Goal: Contribute content: Contribute content

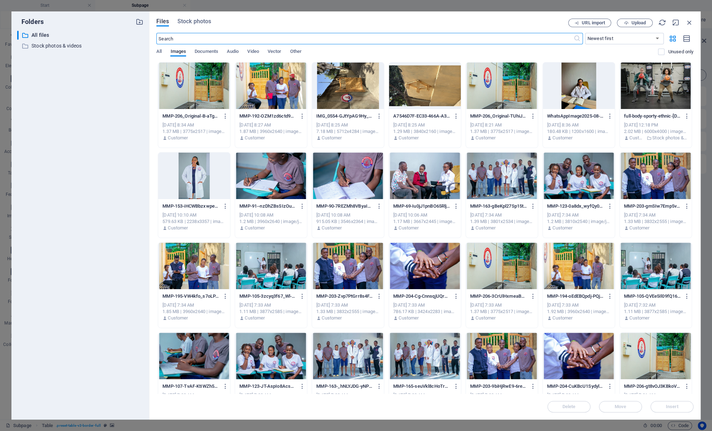
scroll to position [436, 0]
click at [633, 21] on span "Upload" at bounding box center [638, 23] width 15 height 4
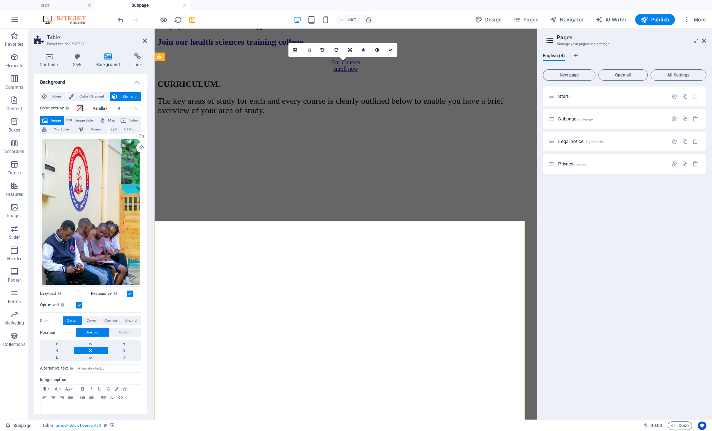
scroll to position [275, 0]
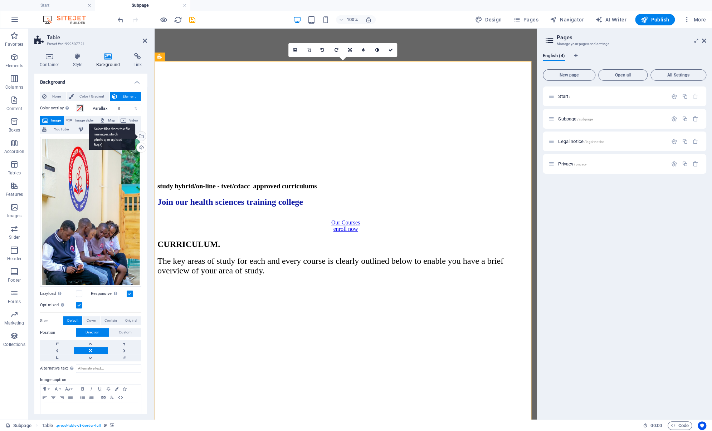
click at [141, 134] on div "Select files from the file manager, stock photos, or upload file(s)" at bounding box center [140, 137] width 11 height 11
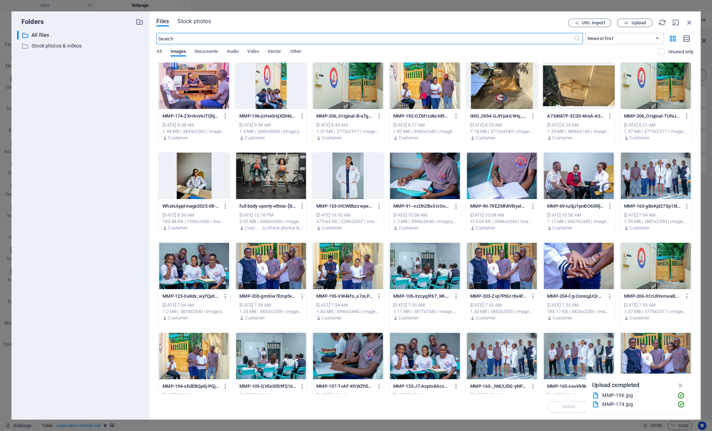
scroll to position [436, 0]
click at [202, 92] on div at bounding box center [194, 86] width 72 height 47
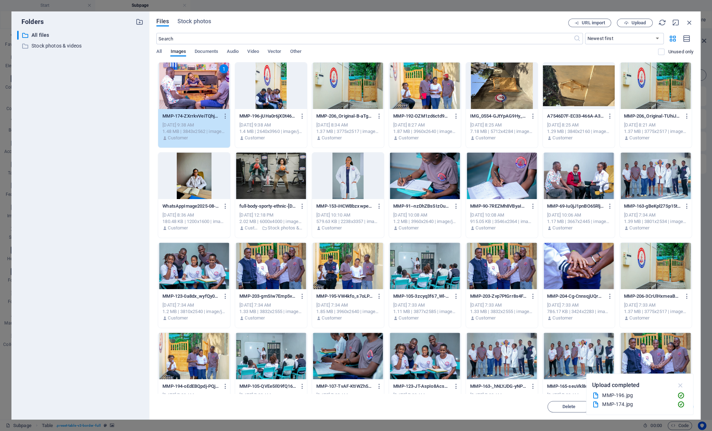
click at [680, 386] on icon "button" at bounding box center [680, 386] width 8 height 8
click at [664, 407] on span "Insert" at bounding box center [671, 407] width 37 height 4
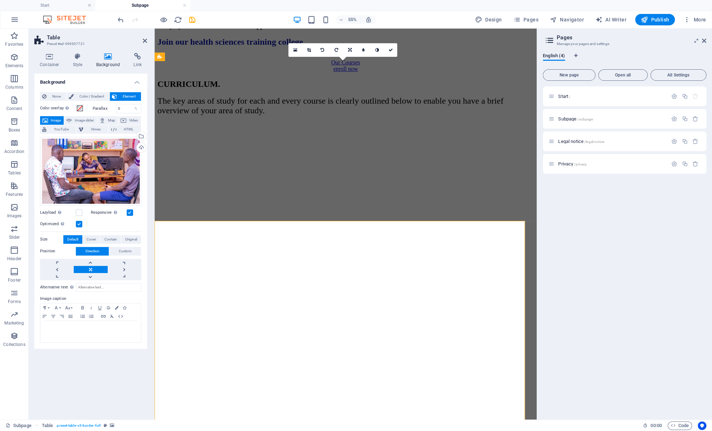
scroll to position [275, 0]
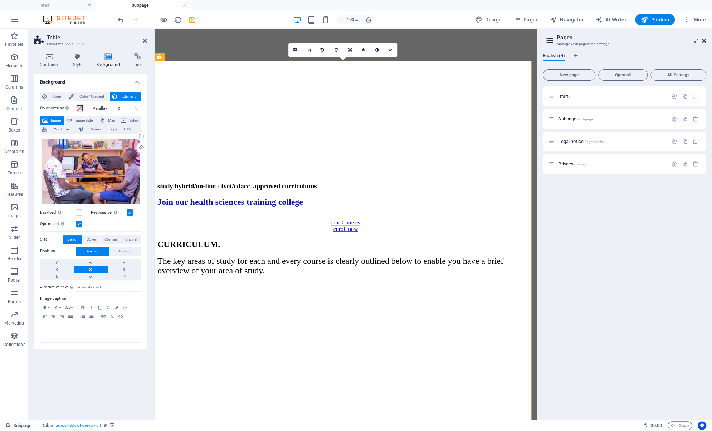
click at [704, 39] on icon at bounding box center [704, 41] width 4 height 6
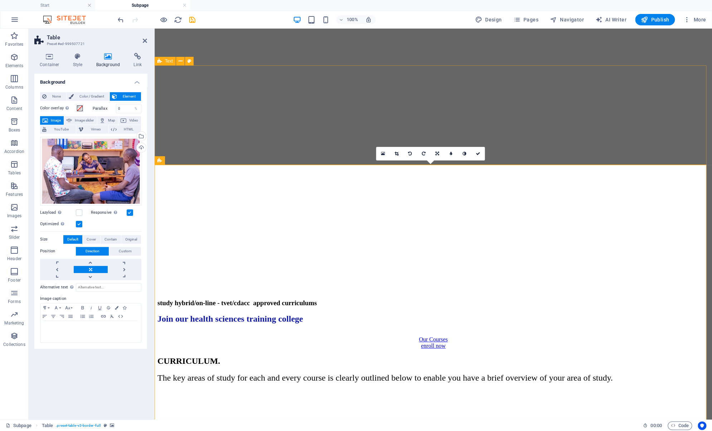
scroll to position [158, 0]
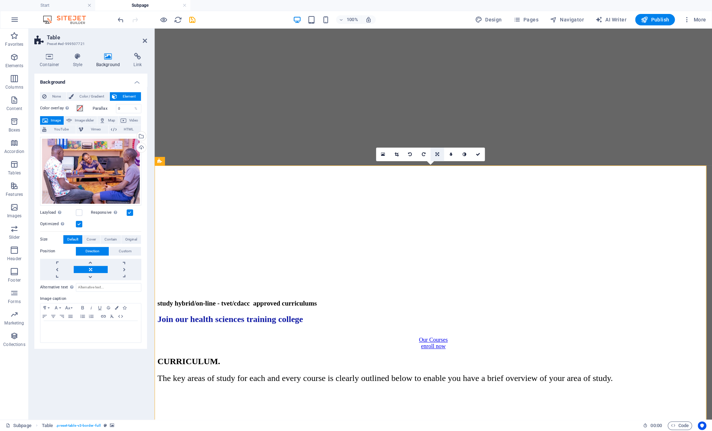
click at [436, 153] on icon at bounding box center [437, 154] width 4 height 4
click at [396, 155] on icon at bounding box center [397, 154] width 4 height 4
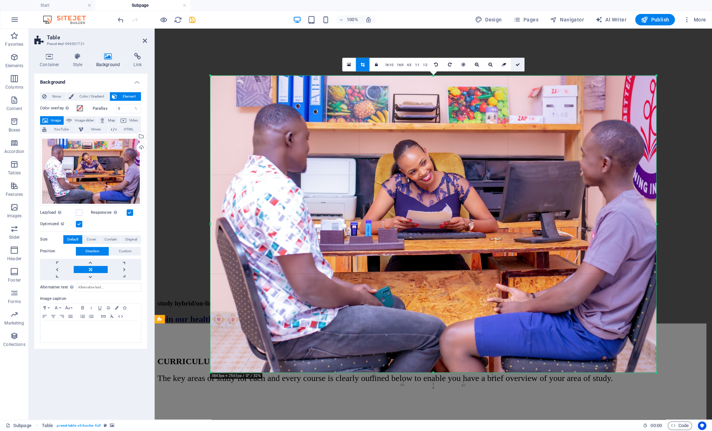
click at [520, 65] on link at bounding box center [518, 65] width 14 height 14
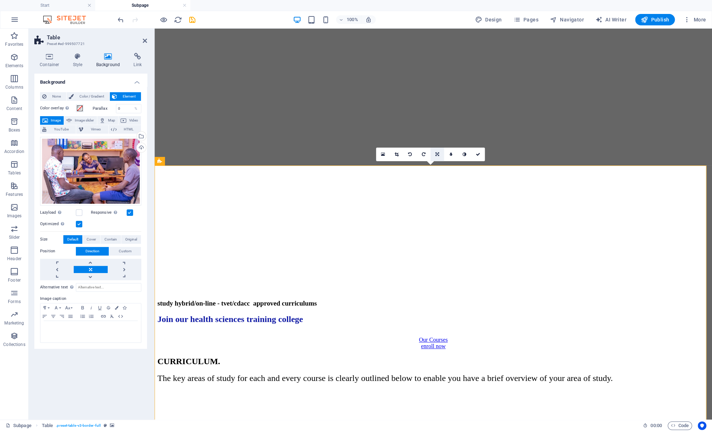
click at [436, 155] on icon at bounding box center [437, 154] width 4 height 4
click at [438, 143] on link at bounding box center [437, 141] width 14 height 14
click at [436, 157] on link at bounding box center [437, 155] width 14 height 14
click at [143, 38] on icon at bounding box center [145, 41] width 4 height 6
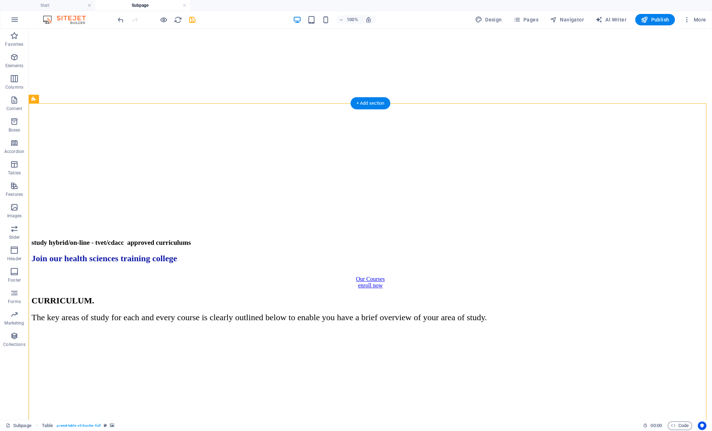
scroll to position [218, 0]
click at [111, 329] on figure at bounding box center [369, 329] width 677 height 0
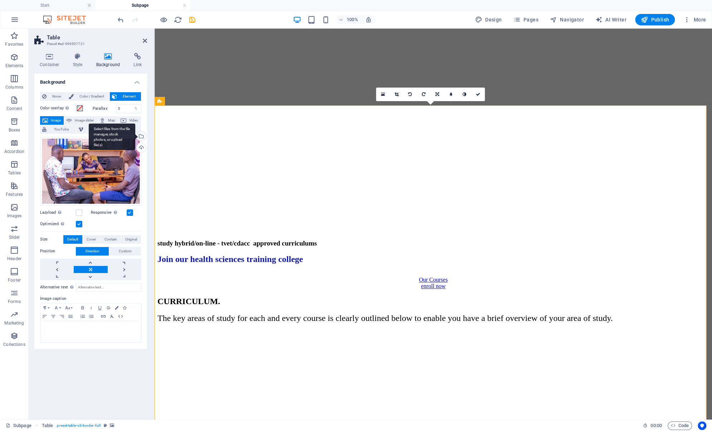
click at [142, 137] on div "Select files from the file manager, stock photos, or upload file(s)" at bounding box center [140, 137] width 11 height 11
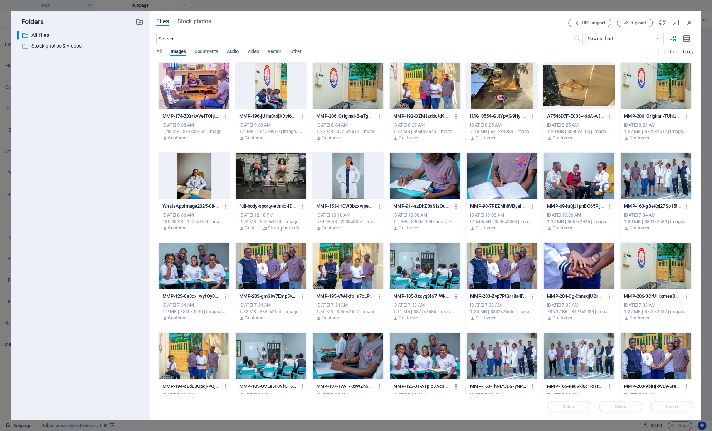
click at [279, 96] on div at bounding box center [271, 86] width 72 height 47
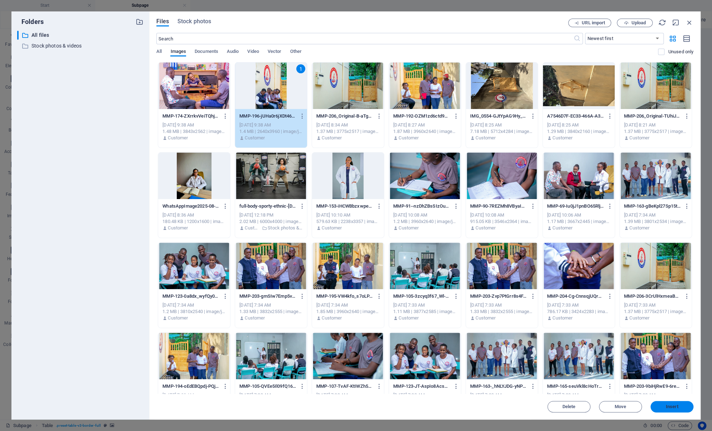
click at [673, 408] on span "Insert" at bounding box center [672, 407] width 13 height 4
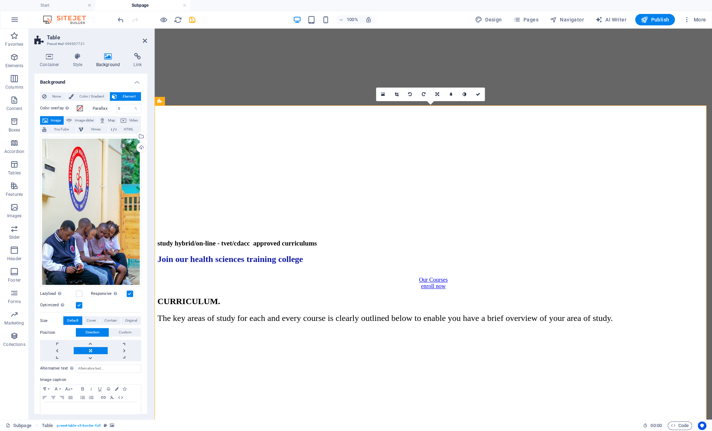
click at [652, 329] on figure at bounding box center [433, 329] width 552 height 0
click at [144, 40] on icon at bounding box center [145, 41] width 4 height 6
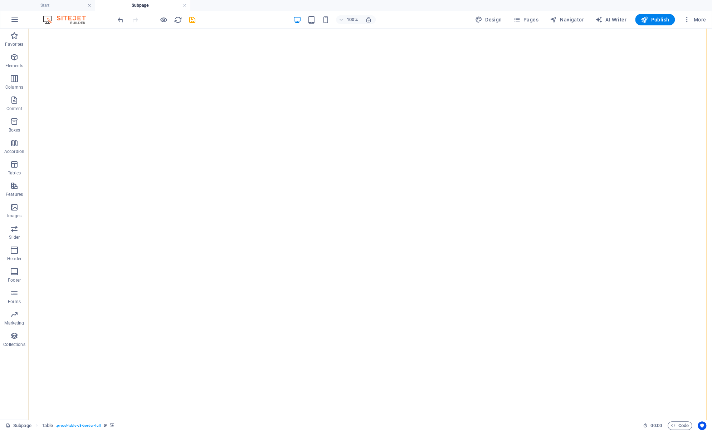
scroll to position [1183, 0]
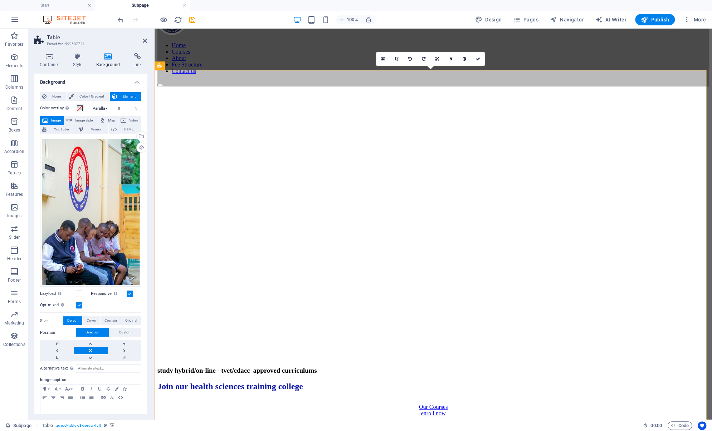
scroll to position [0, 0]
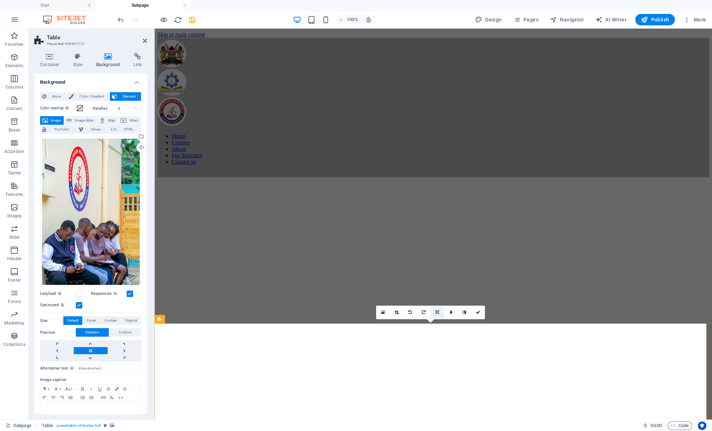
click at [434, 311] on link at bounding box center [437, 313] width 14 height 14
click at [437, 326] on icon at bounding box center [437, 326] width 4 height 4
click at [396, 313] on icon at bounding box center [397, 312] width 4 height 4
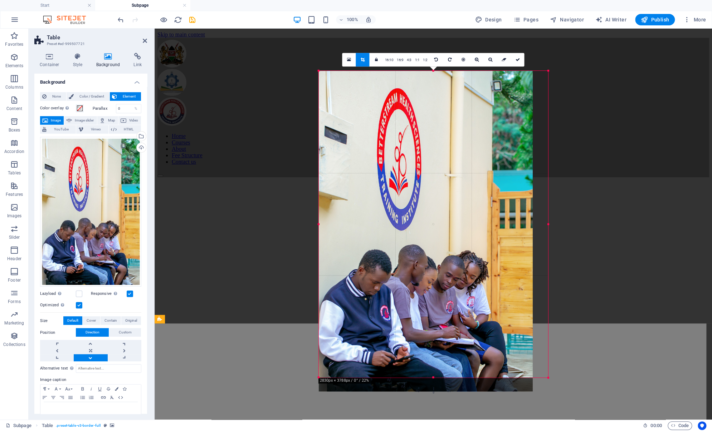
drag, startPoint x: 328, startPoint y: 225, endPoint x: 307, endPoint y: 290, distance: 68.4
click at [307, 290] on div "Drag here to replace the existing content. Press “Ctrl” if you want to create a…" at bounding box center [433, 224] width 557 height 391
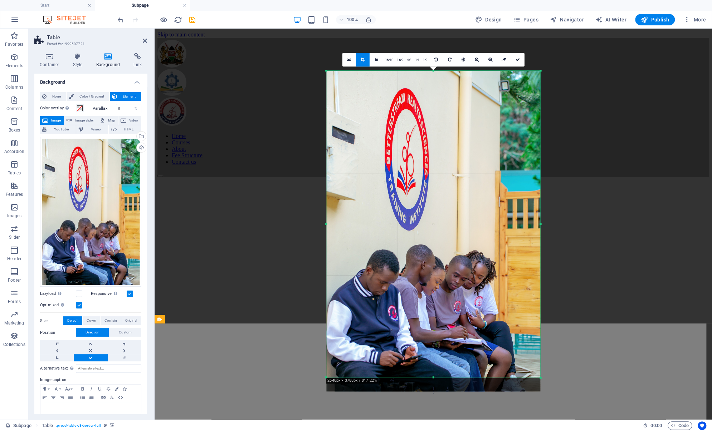
click at [583, 73] on div at bounding box center [433, 176] width 557 height 295
click at [140, 135] on div "Select files from the file manager, stock photos, or upload file(s)" at bounding box center [140, 137] width 11 height 11
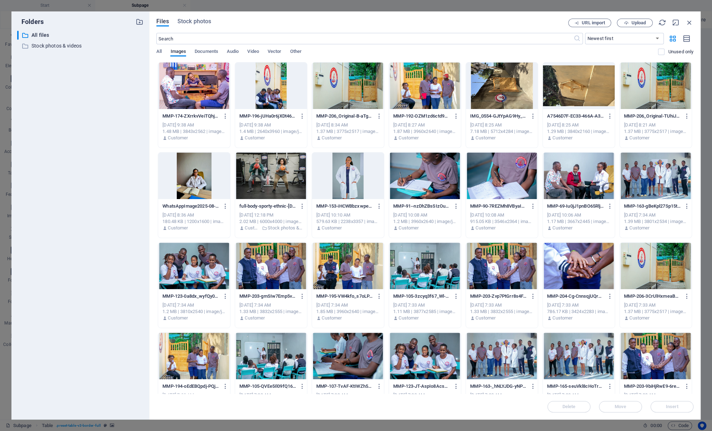
click at [436, 94] on div at bounding box center [425, 86] width 72 height 47
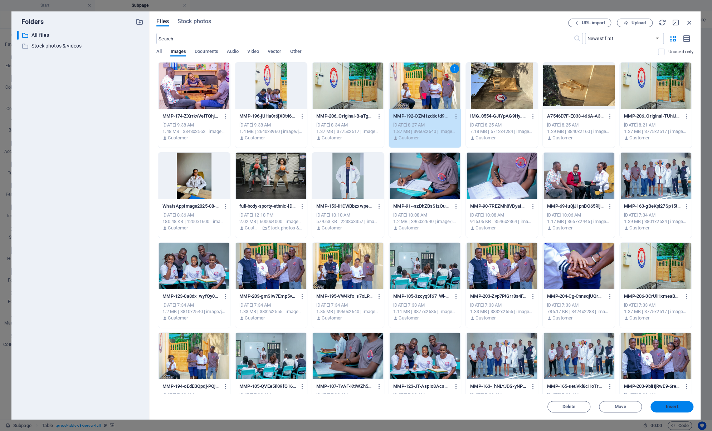
click at [670, 409] on span "Insert" at bounding box center [672, 407] width 13 height 4
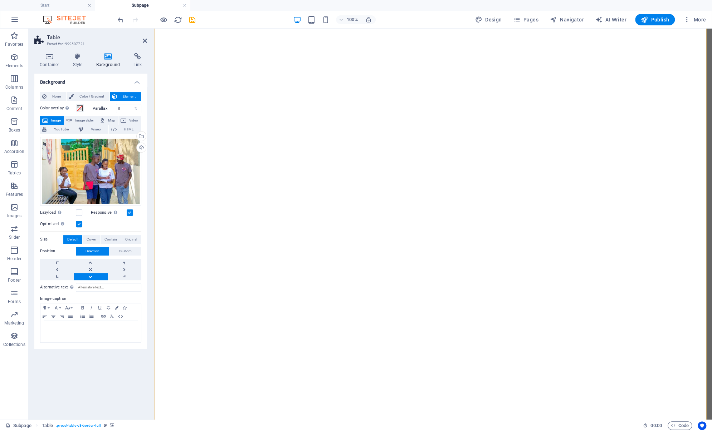
scroll to position [1252, 0]
click at [127, 184] on div "Drag files here, click to choose files or select files from Files or our free s…" at bounding box center [90, 171] width 101 height 69
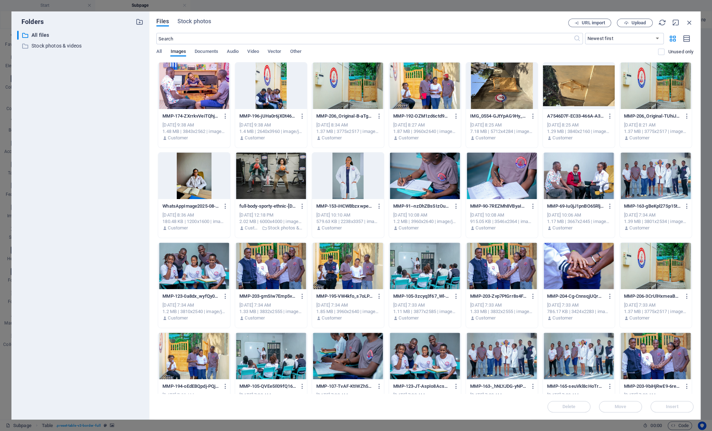
click at [195, 362] on div at bounding box center [194, 356] width 72 height 47
click at [664, 406] on span "Insert" at bounding box center [671, 407] width 37 height 4
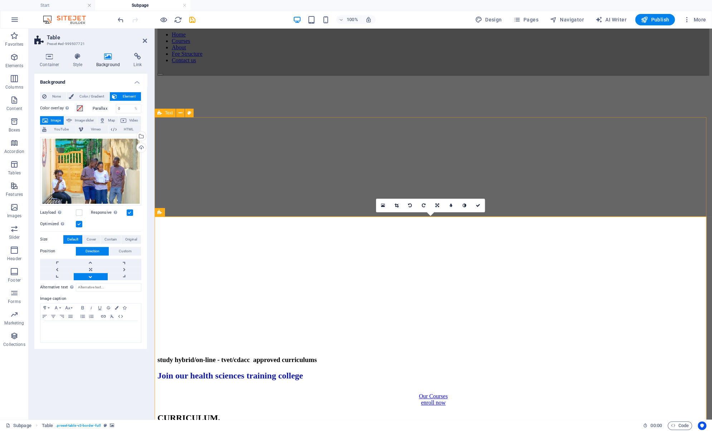
scroll to position [94, 0]
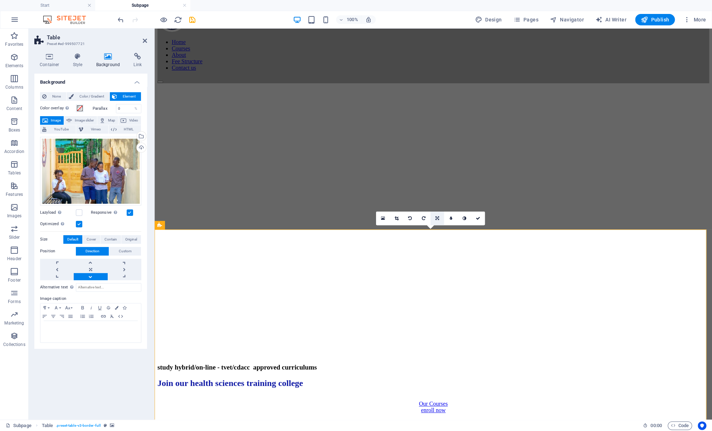
click at [438, 220] on icon at bounding box center [437, 218] width 4 height 4
click at [448, 220] on link at bounding box center [451, 219] width 14 height 14
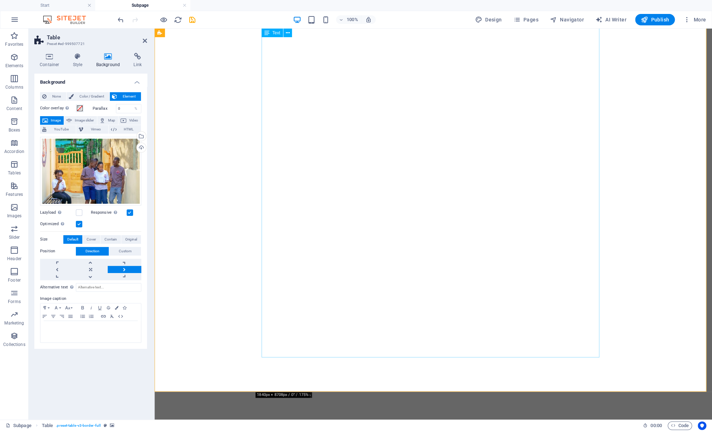
scroll to position [1580, 0]
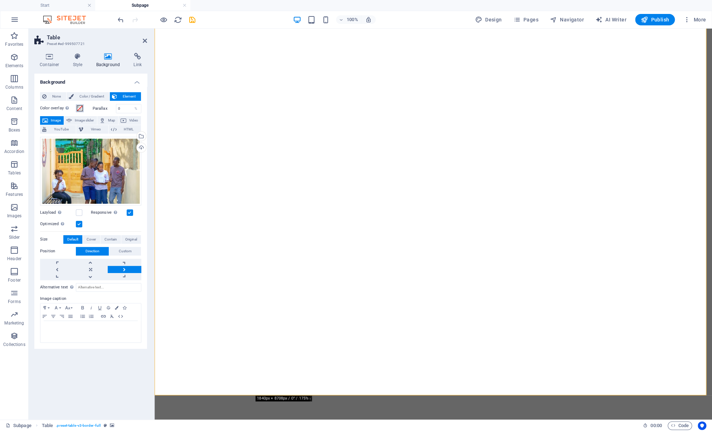
click at [79, 109] on span at bounding box center [80, 109] width 6 height 6
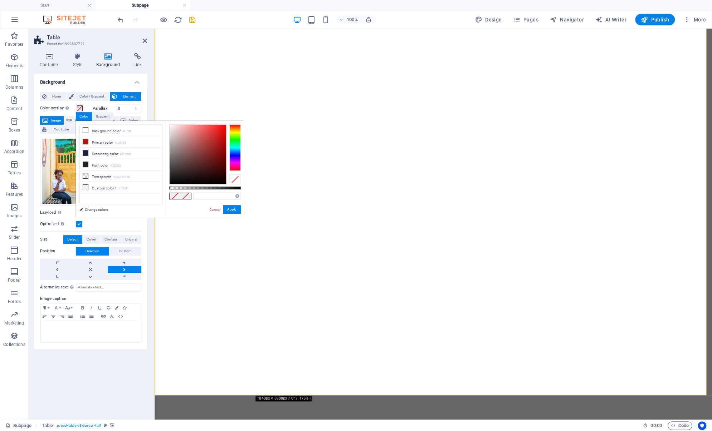
click at [180, 190] on div "Supported formats #0852ed rgb(8, 82, 237) rgba(8, 82, 237, 90%) hsv(221,97,93) …" at bounding box center [204, 221] width 79 height 201
click at [87, 175] on icon at bounding box center [85, 175] width 5 height 5
drag, startPoint x: 170, startPoint y: 189, endPoint x: 193, endPoint y: 194, distance: 24.1
click at [193, 194] on div "rgba(0, 0, 0, 0.336) Supported formats #0852ed rgb(8, 82, 237) rgba(8, 82, 237,…" at bounding box center [204, 221] width 79 height 201
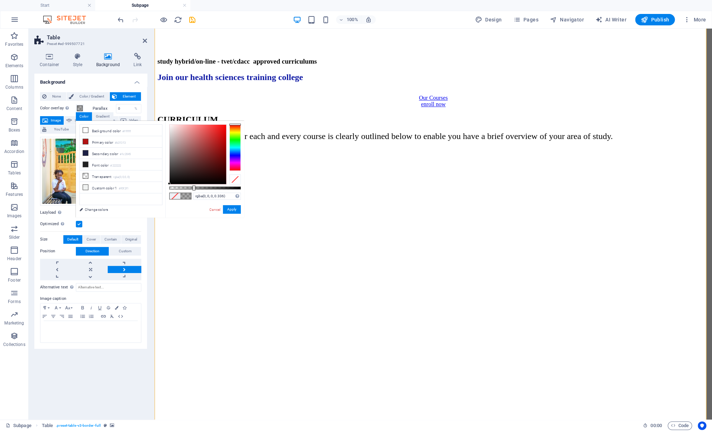
scroll to position [410, 0]
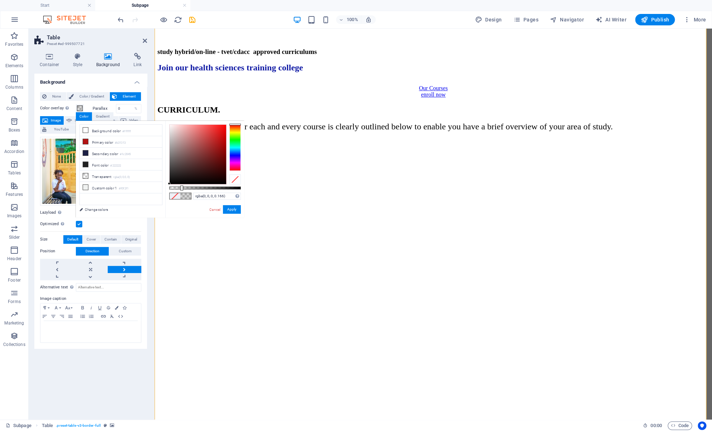
type input "rgba(0, 0, 0, 0.156)"
drag, startPoint x: 192, startPoint y: 188, endPoint x: 180, endPoint y: 189, distance: 11.5
click at [180, 189] on div at bounding box center [205, 188] width 72 height 3
click at [255, 137] on figure at bounding box center [433, 137] width 552 height 0
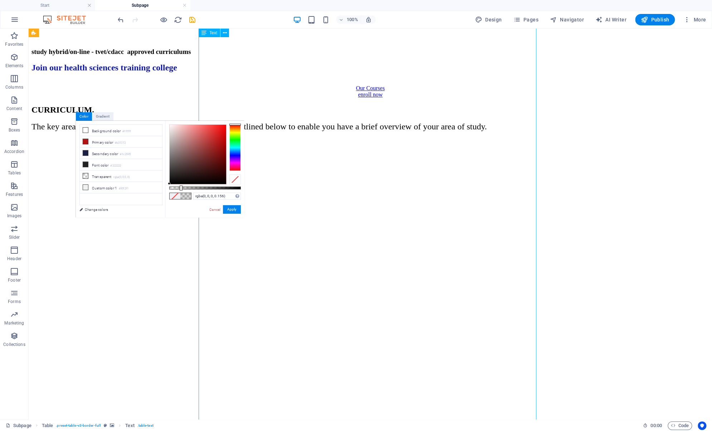
drag, startPoint x: 279, startPoint y: 310, endPoint x: 401, endPoint y: 310, distance: 122.0
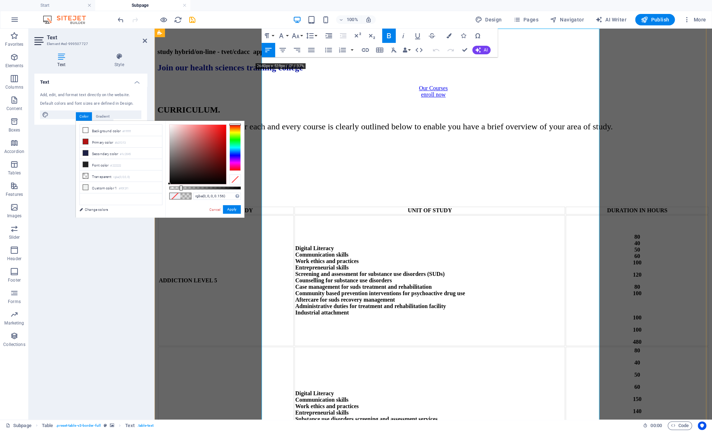
scroll to position [329, 0]
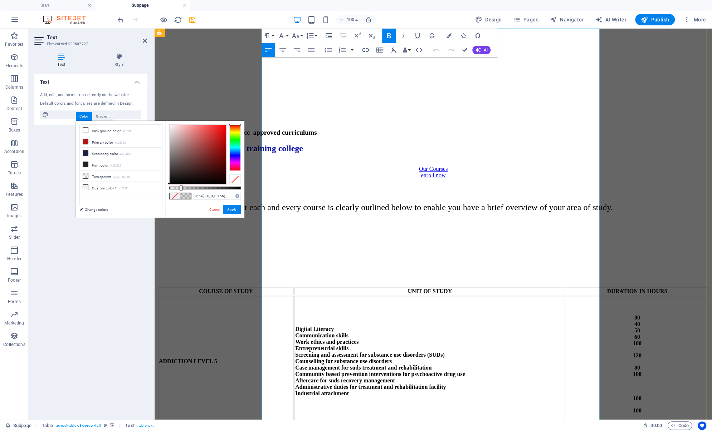
drag, startPoint x: 404, startPoint y: 391, endPoint x: 345, endPoint y: 317, distance: 94.7
click at [447, 38] on icon "button" at bounding box center [448, 35] width 5 height 5
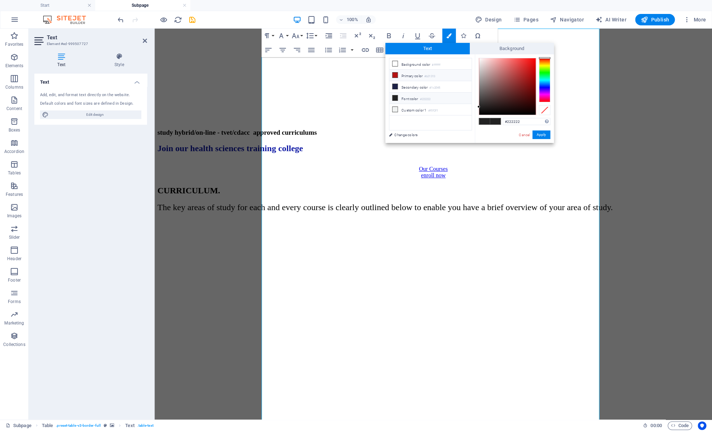
click at [395, 74] on icon at bounding box center [394, 75] width 5 height 5
type input "#b31313"
click at [541, 132] on button "Apply" at bounding box center [541, 135] width 18 height 9
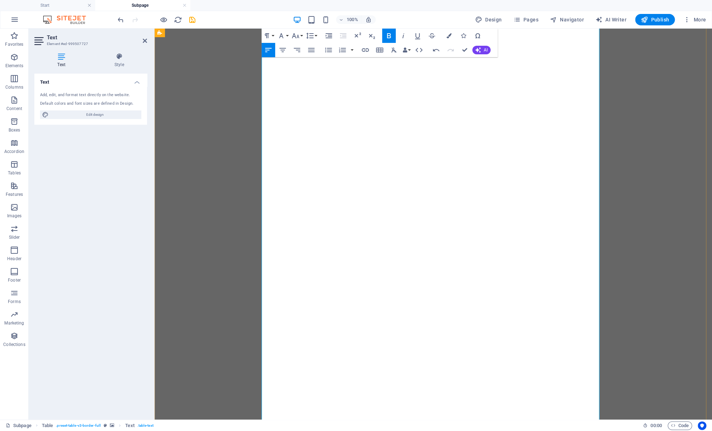
scroll to position [1071, 0]
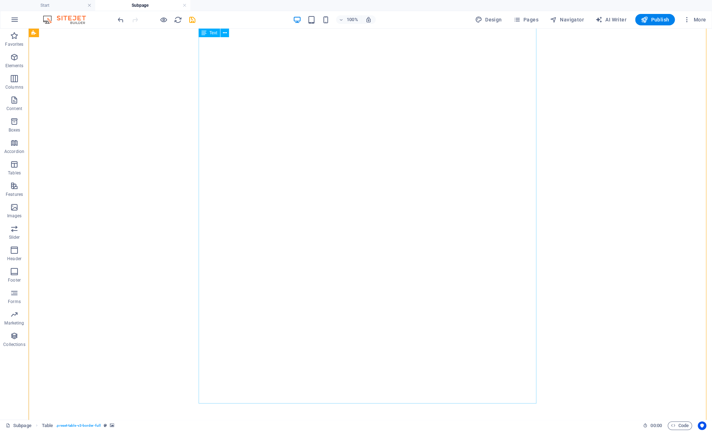
scroll to position [1537, 0]
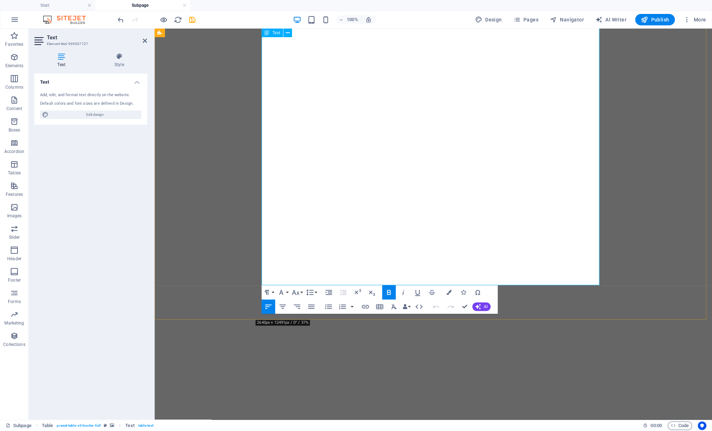
scroll to position [1656, 0]
drag, startPoint x: 421, startPoint y: 278, endPoint x: 395, endPoint y: 207, distance: 75.3
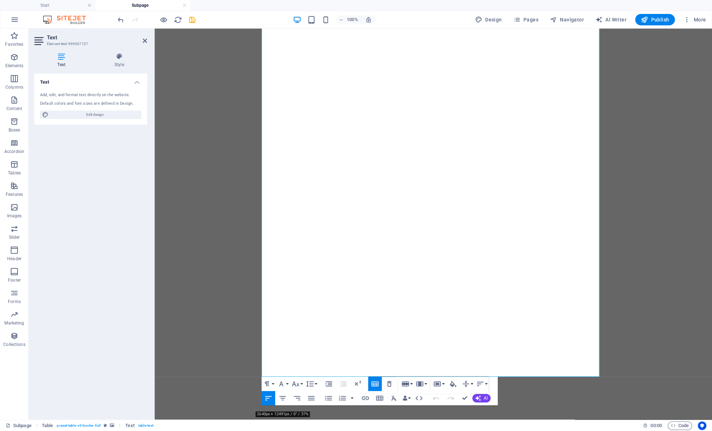
scroll to position [1564, 0]
drag, startPoint x: 425, startPoint y: 367, endPoint x: 349, endPoint y: 117, distance: 261.7
click at [450, 382] on icon "button" at bounding box center [448, 384] width 5 height 5
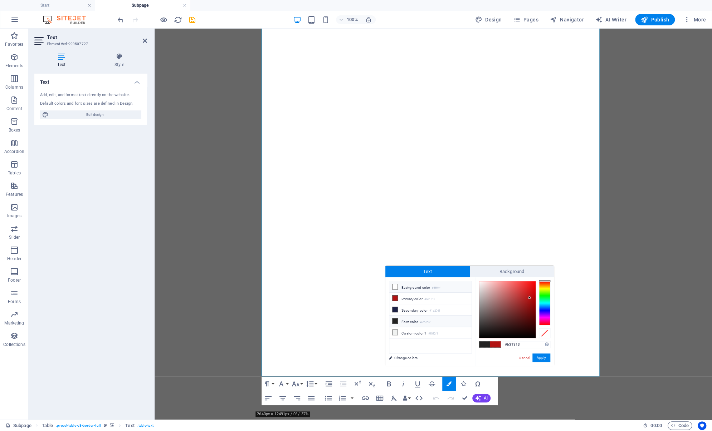
click at [395, 286] on icon at bounding box center [394, 286] width 5 height 5
click at [542, 356] on button "Apply" at bounding box center [541, 358] width 18 height 9
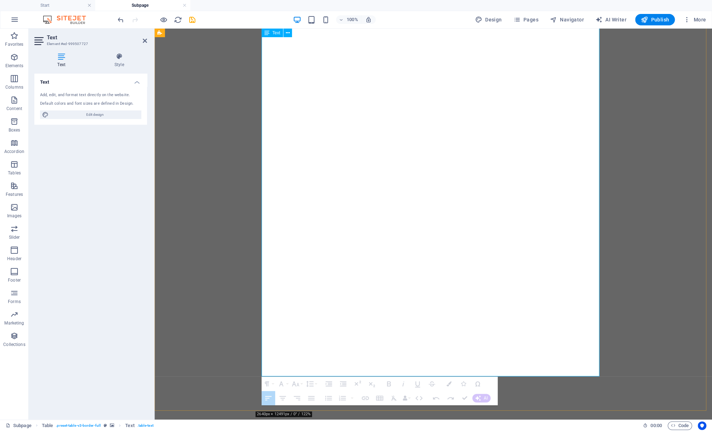
drag, startPoint x: 425, startPoint y: 369, endPoint x: 351, endPoint y: 131, distance: 249.5
drag, startPoint x: 349, startPoint y: 120, endPoint x: 441, endPoint y: 364, distance: 260.4
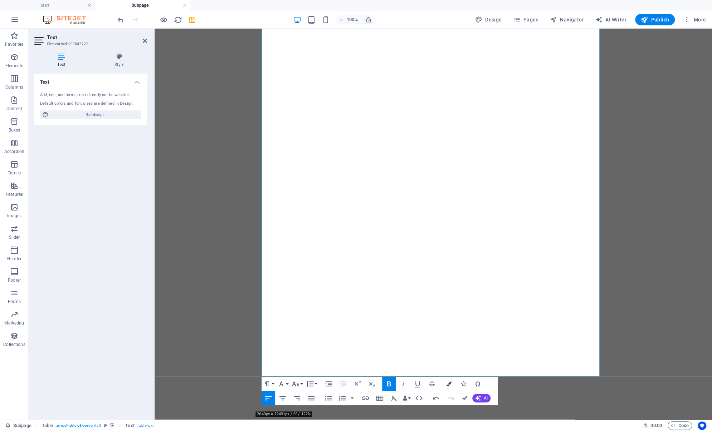
click at [450, 386] on icon "button" at bounding box center [448, 384] width 5 height 5
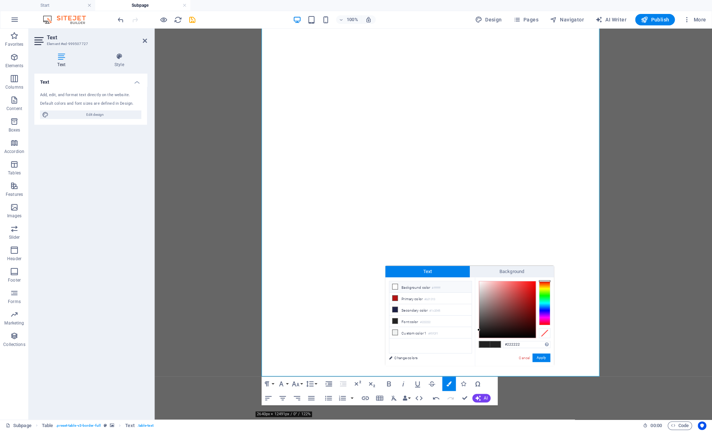
click at [394, 287] on icon at bounding box center [394, 286] width 5 height 5
click at [539, 355] on button "Apply" at bounding box center [541, 358] width 18 height 9
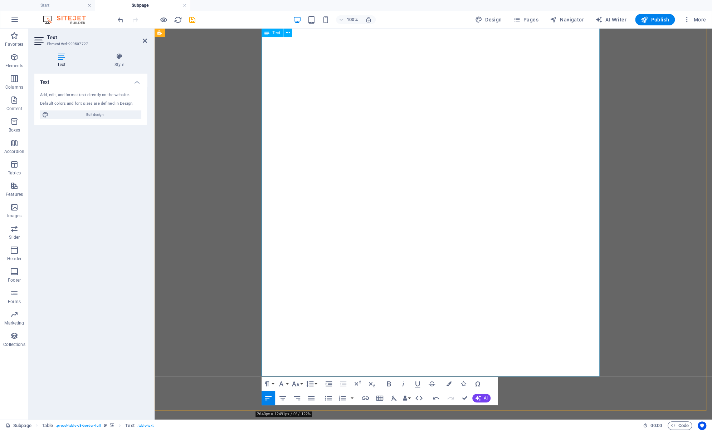
drag, startPoint x: 435, startPoint y: 361, endPoint x: 375, endPoint y: 204, distance: 168.0
drag, startPoint x: 347, startPoint y: 121, endPoint x: 424, endPoint y: 370, distance: 260.8
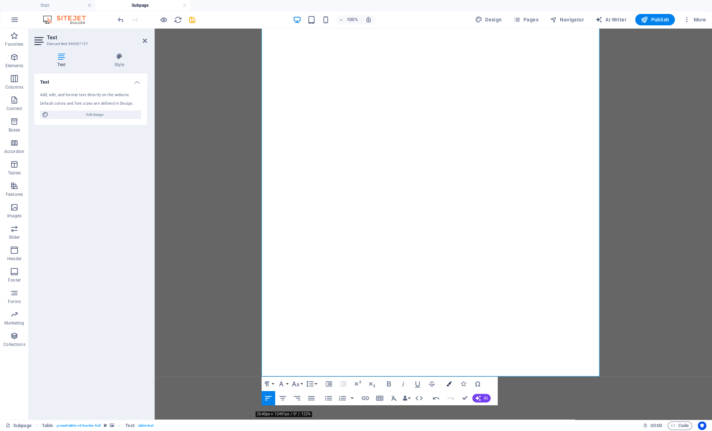
click at [450, 382] on icon "button" at bounding box center [448, 384] width 5 height 5
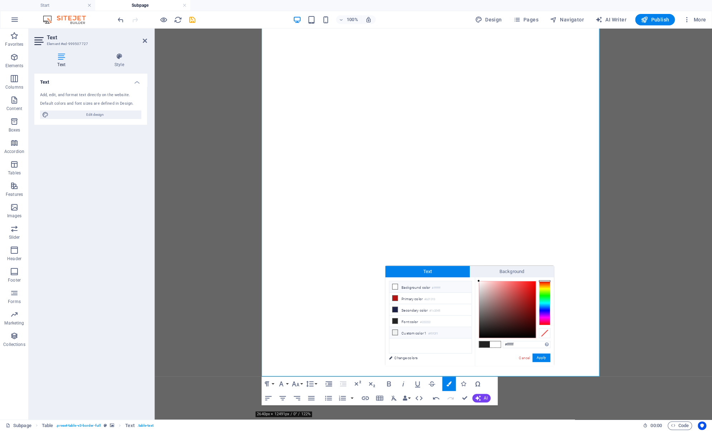
click at [392, 332] on icon at bounding box center [394, 332] width 5 height 5
click at [476, 284] on div "#f3f3f3 Supported formats #0852ed rgb(8, 82, 237) rgba(8, 82, 237, 90%) hsv(221…" at bounding box center [514, 374] width 79 height 192
click at [395, 358] on link "Change colors" at bounding box center [426, 358] width 83 height 9
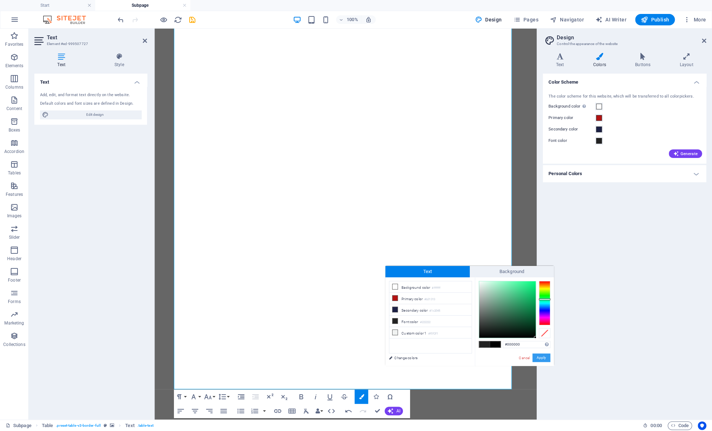
click at [541, 356] on button "Apply" at bounding box center [541, 358] width 18 height 9
click at [526, 357] on link "Cancel" at bounding box center [524, 358] width 13 height 5
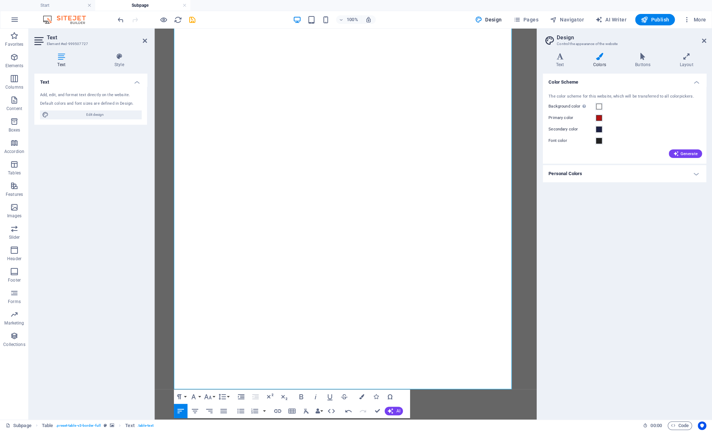
click at [335, 379] on div "Drag here to replace the existing content. Press “Ctrl” if you want to create a…" at bounding box center [346, 224] width 382 height 391
drag, startPoint x: 489, startPoint y: 407, endPoint x: 335, endPoint y: 379, distance: 157.2
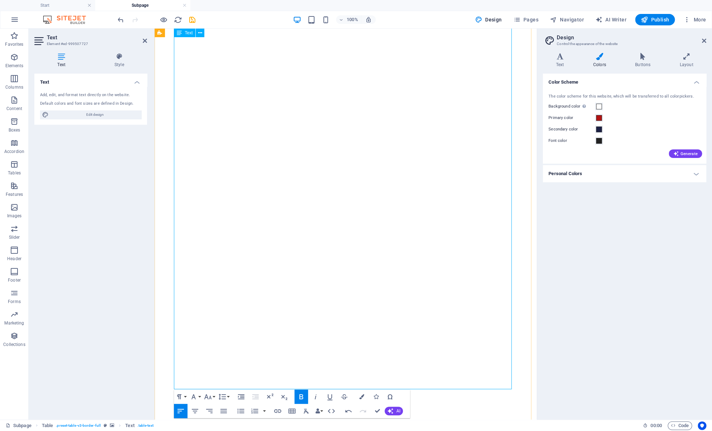
drag, startPoint x: 336, startPoint y: 379, endPoint x: 262, endPoint y: 134, distance: 256.3
drag, startPoint x: 261, startPoint y: 133, endPoint x: 370, endPoint y: 377, distance: 267.6
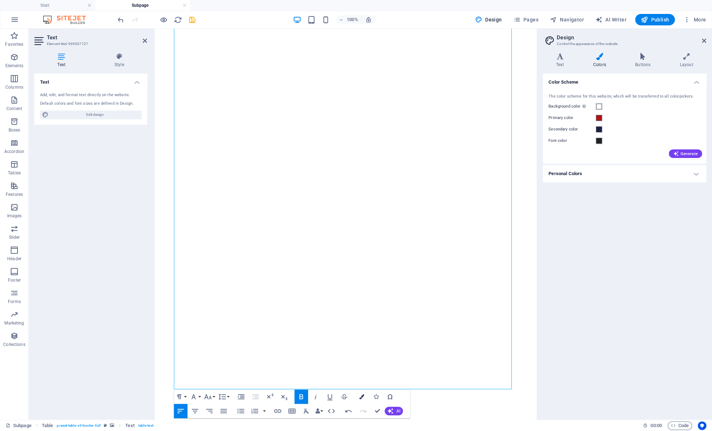
click at [360, 396] on icon "button" at bounding box center [361, 397] width 5 height 5
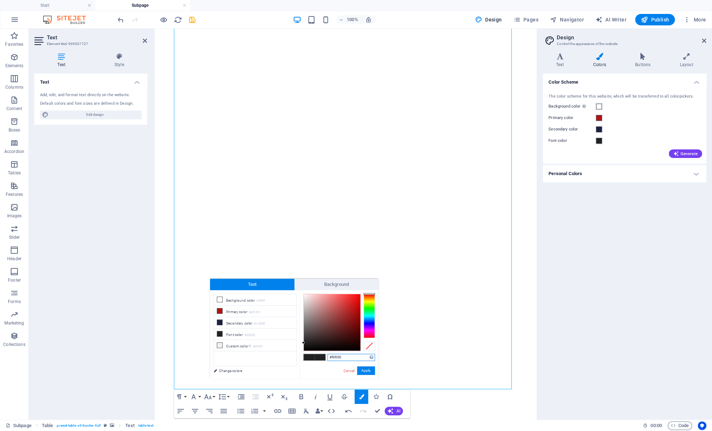
click at [305, 295] on div at bounding box center [332, 322] width 57 height 57
drag, startPoint x: 305, startPoint y: 295, endPoint x: 297, endPoint y: 295, distance: 7.5
click at [297, 295] on div "less Background color #ffffff Primary color #b31313 Secondary color #1c2045 Fon…" at bounding box center [294, 334] width 168 height 89
click at [299, 293] on div "#ffffff Supported formats #0852ed rgb(8, 82, 237) rgba(8, 82, 237, 90%) hsv(221…" at bounding box center [338, 386] width 79 height 192
click at [303, 294] on div at bounding box center [303, 294] width 3 height 3
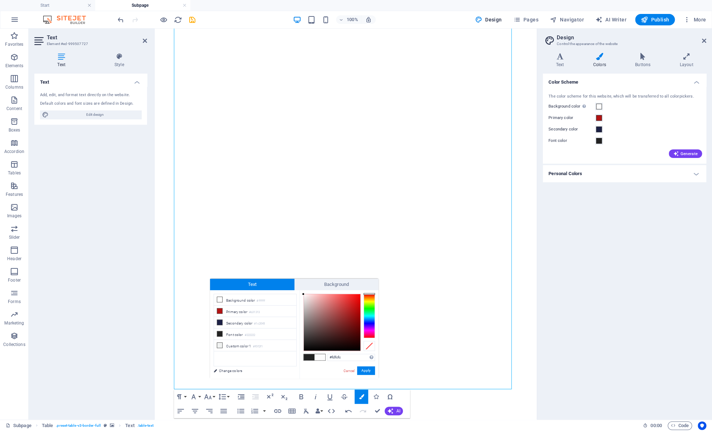
click at [303, 294] on div at bounding box center [303, 294] width 3 height 3
click at [368, 371] on button "Apply" at bounding box center [366, 371] width 18 height 9
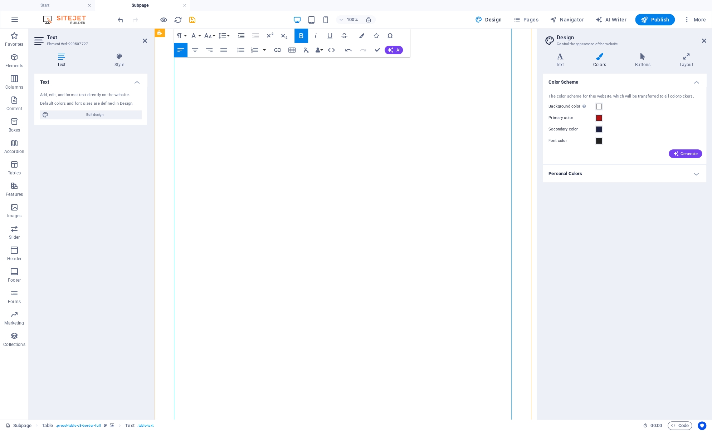
scroll to position [1442, 0]
drag, startPoint x: 372, startPoint y: 239, endPoint x: 259, endPoint y: 76, distance: 198.4
click at [359, 38] on icon "button" at bounding box center [361, 35] width 5 height 5
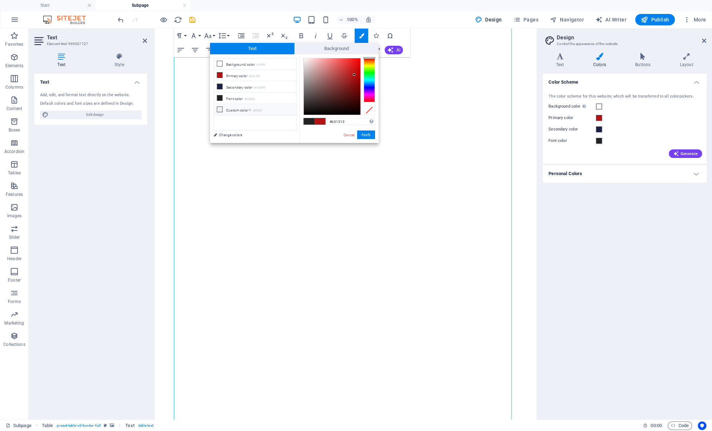
click at [219, 108] on icon at bounding box center [219, 109] width 5 height 5
drag, startPoint x: 303, startPoint y: 59, endPoint x: 295, endPoint y: 59, distance: 7.9
click at [295, 59] on div "less Background color #ffffff Primary color #b31313 Secondary color #1c2045 Fon…" at bounding box center [294, 98] width 168 height 89
click at [302, 58] on div at bounding box center [303, 58] width 3 height 3
click at [368, 136] on button "Apply" at bounding box center [366, 135] width 18 height 9
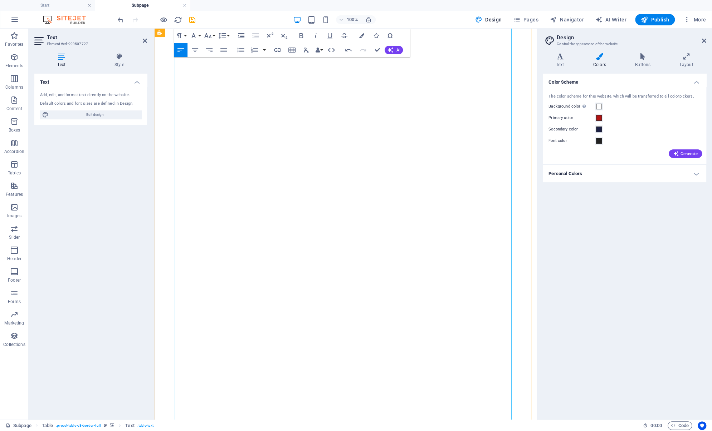
drag, startPoint x: 371, startPoint y: 240, endPoint x: 259, endPoint y: 77, distance: 197.6
click at [363, 33] on button "Colors" at bounding box center [361, 36] width 14 height 14
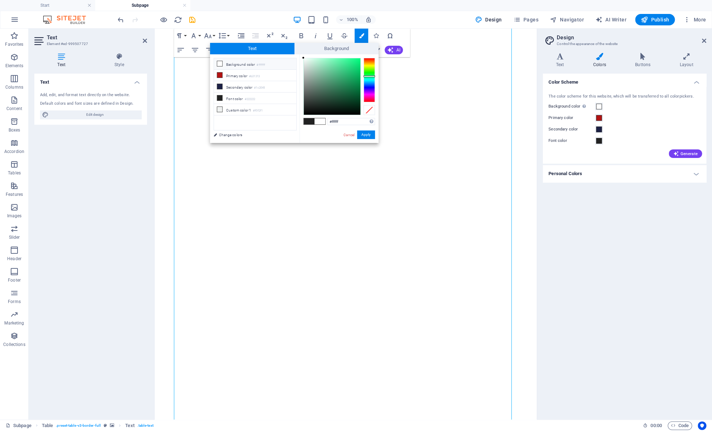
click at [318, 122] on span at bounding box center [319, 121] width 11 height 6
click at [363, 133] on button "Apply" at bounding box center [366, 135] width 18 height 9
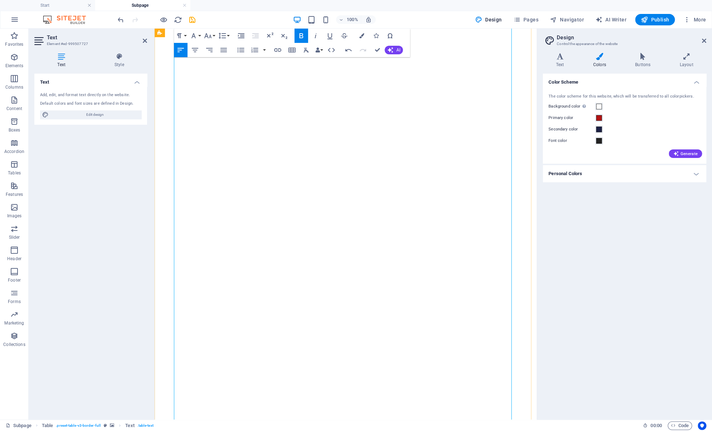
drag, startPoint x: 371, startPoint y: 240, endPoint x: 259, endPoint y: 77, distance: 197.0
click at [361, 34] on icon "button" at bounding box center [361, 35] width 5 height 5
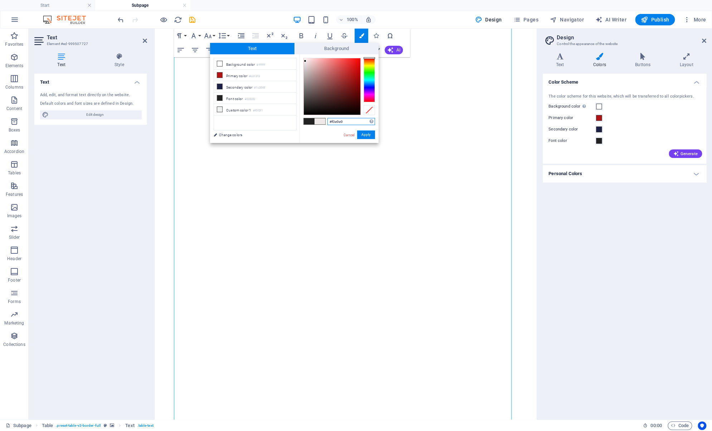
click at [305, 61] on div at bounding box center [332, 86] width 57 height 57
click at [305, 61] on div at bounding box center [305, 61] width 3 height 3
drag, startPoint x: 305, startPoint y: 62, endPoint x: 297, endPoint y: 58, distance: 8.5
click at [297, 58] on div "less Background color #ffffff Primary color #b31313 Secondary color #1c2045 Fon…" at bounding box center [294, 98] width 168 height 89
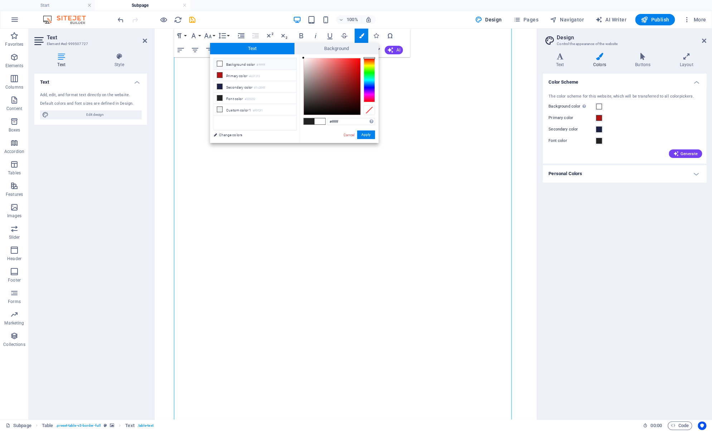
click at [297, 58] on div "less Background color #ffffff Primary color #b31313 Secondary color #1c2045 Fon…" at bounding box center [294, 98] width 168 height 89
click at [300, 57] on div "#ffffff Supported formats #0852ed rgb(8, 82, 237) rgba(8, 82, 237, 90%) hsv(221…" at bounding box center [338, 150] width 79 height 192
type input "#fcfcfc"
click at [303, 59] on div at bounding box center [303, 58] width 3 height 3
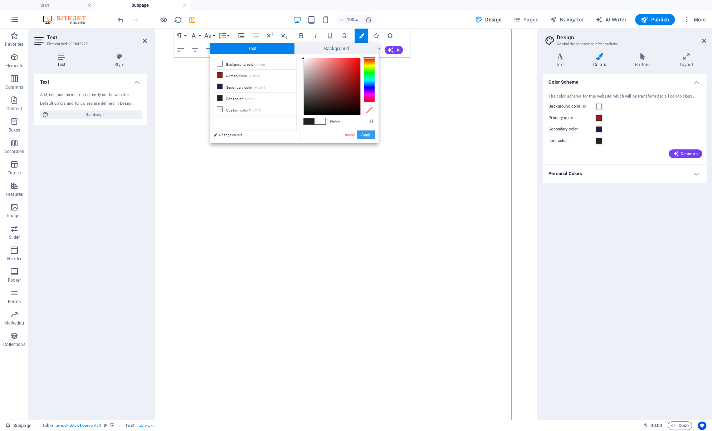
click at [368, 136] on button "Apply" at bounding box center [366, 135] width 18 height 9
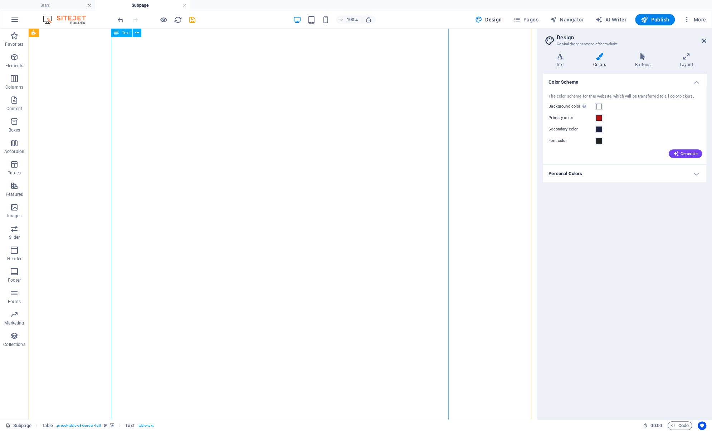
scroll to position [1228, 0]
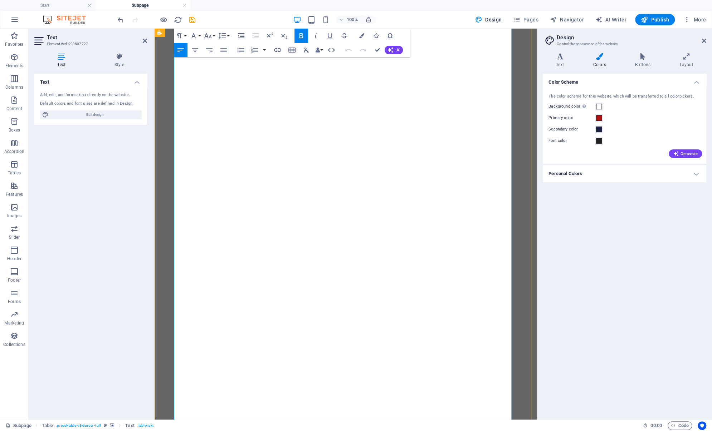
scroll to position [1267, 0]
drag, startPoint x: 370, startPoint y: 233, endPoint x: 260, endPoint y: 105, distance: 168.0
click at [360, 36] on icon "button" at bounding box center [361, 35] width 5 height 5
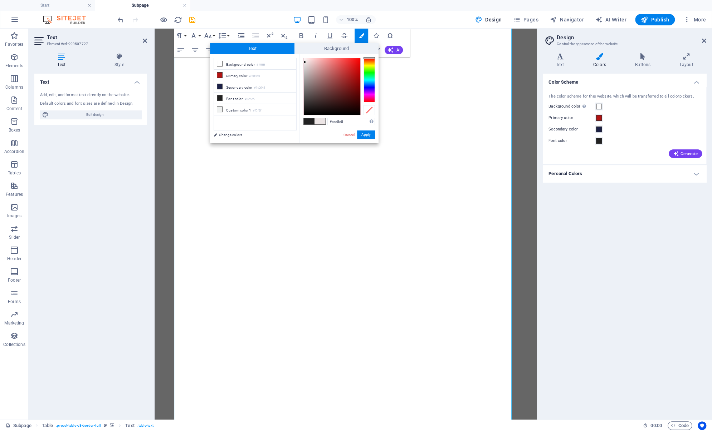
click at [305, 62] on div at bounding box center [332, 86] width 57 height 57
drag, startPoint x: 305, startPoint y: 62, endPoint x: 304, endPoint y: 55, distance: 7.2
click at [304, 55] on div "#fffdfd Supported formats #0852ed rgb(8, 82, 237) rgba(8, 82, 237, 90%) hsv(221…" at bounding box center [338, 150] width 79 height 192
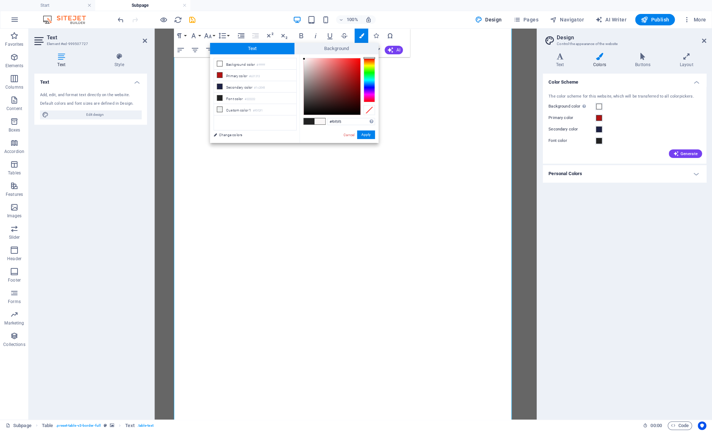
type input "#f9f8f8"
click at [303, 59] on div at bounding box center [303, 59] width 3 height 3
click at [367, 132] on button "Apply" at bounding box center [366, 135] width 18 height 9
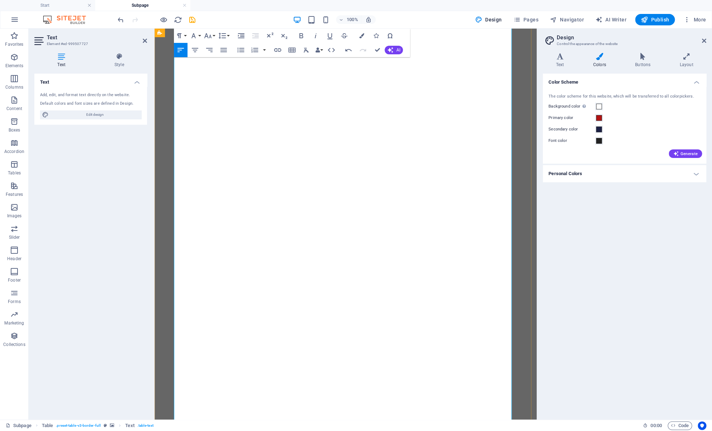
drag, startPoint x: 370, startPoint y: 232, endPoint x: 259, endPoint y: 104, distance: 169.9
click at [359, 35] on icon "button" at bounding box center [361, 35] width 5 height 5
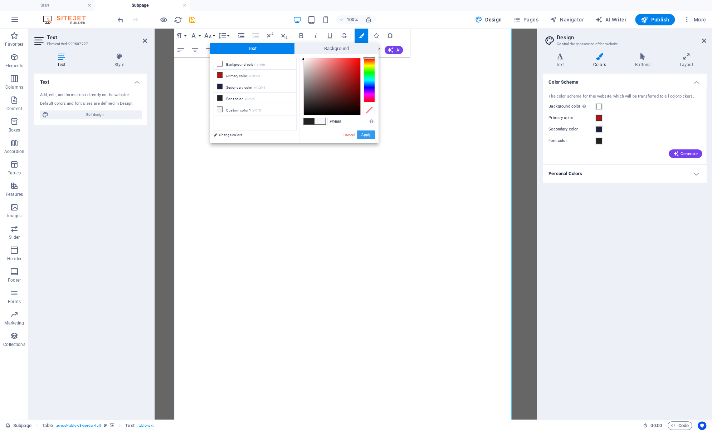
click at [366, 134] on button "Apply" at bounding box center [366, 135] width 18 height 9
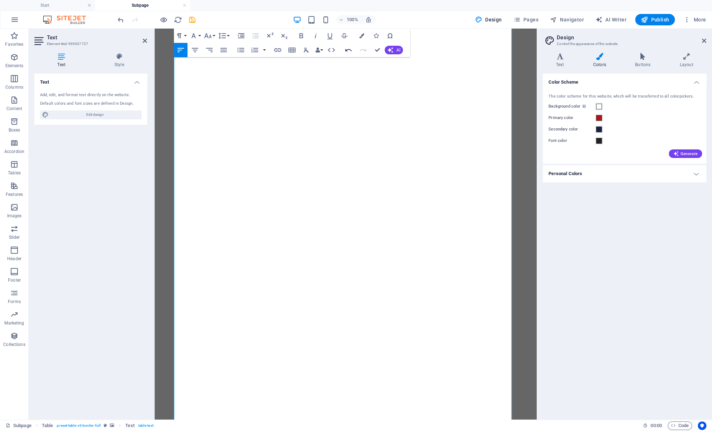
click at [344, 51] on button "Undo" at bounding box center [349, 50] width 14 height 14
click at [345, 51] on icon "button" at bounding box center [348, 50] width 9 height 9
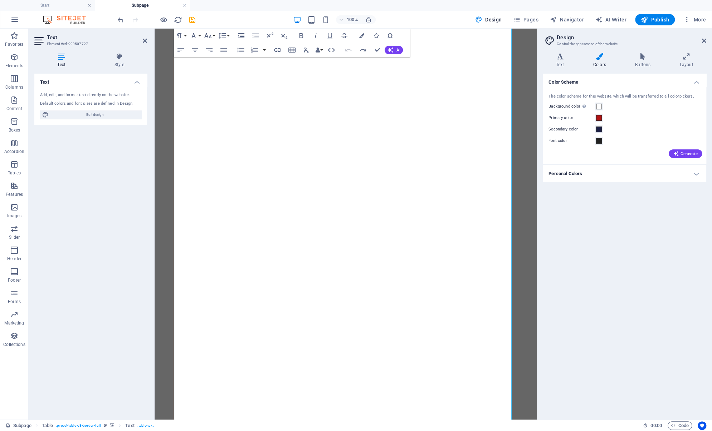
click at [345, 51] on icon "button" at bounding box center [348, 50] width 9 height 9
click at [345, 51] on icon "button" at bounding box center [348, 50] width 6 height 3
click at [347, 51] on icon "button" at bounding box center [348, 50] width 9 height 9
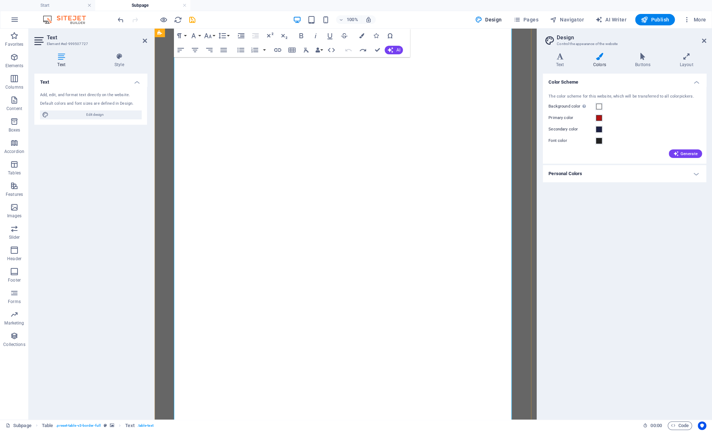
scroll to position [1589, 0]
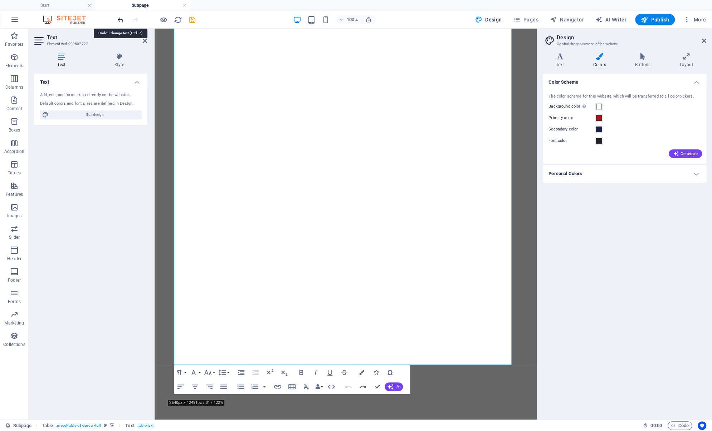
click at [119, 22] on icon "undo" at bounding box center [121, 20] width 8 height 8
click at [15, 101] on icon "button" at bounding box center [14, 100] width 9 height 9
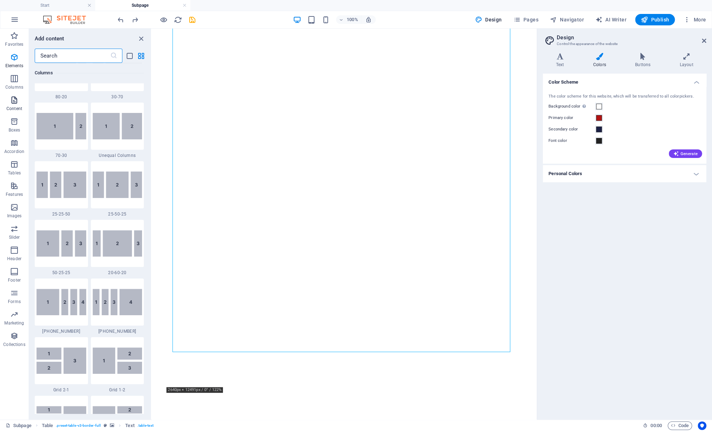
scroll to position [1252, 0]
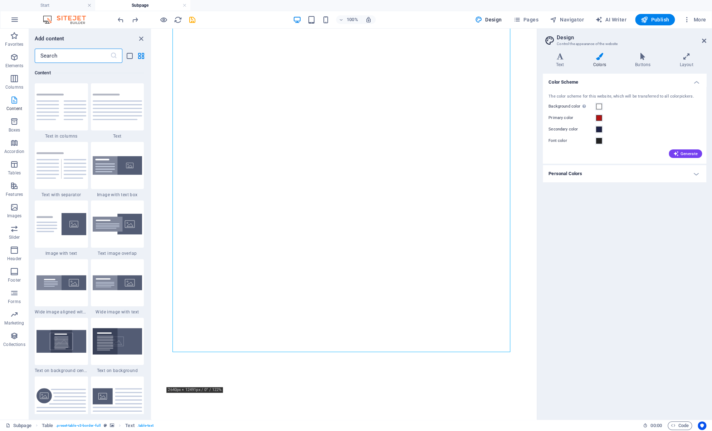
click at [15, 101] on icon "button" at bounding box center [14, 100] width 9 height 9
